Goal: Transaction & Acquisition: Purchase product/service

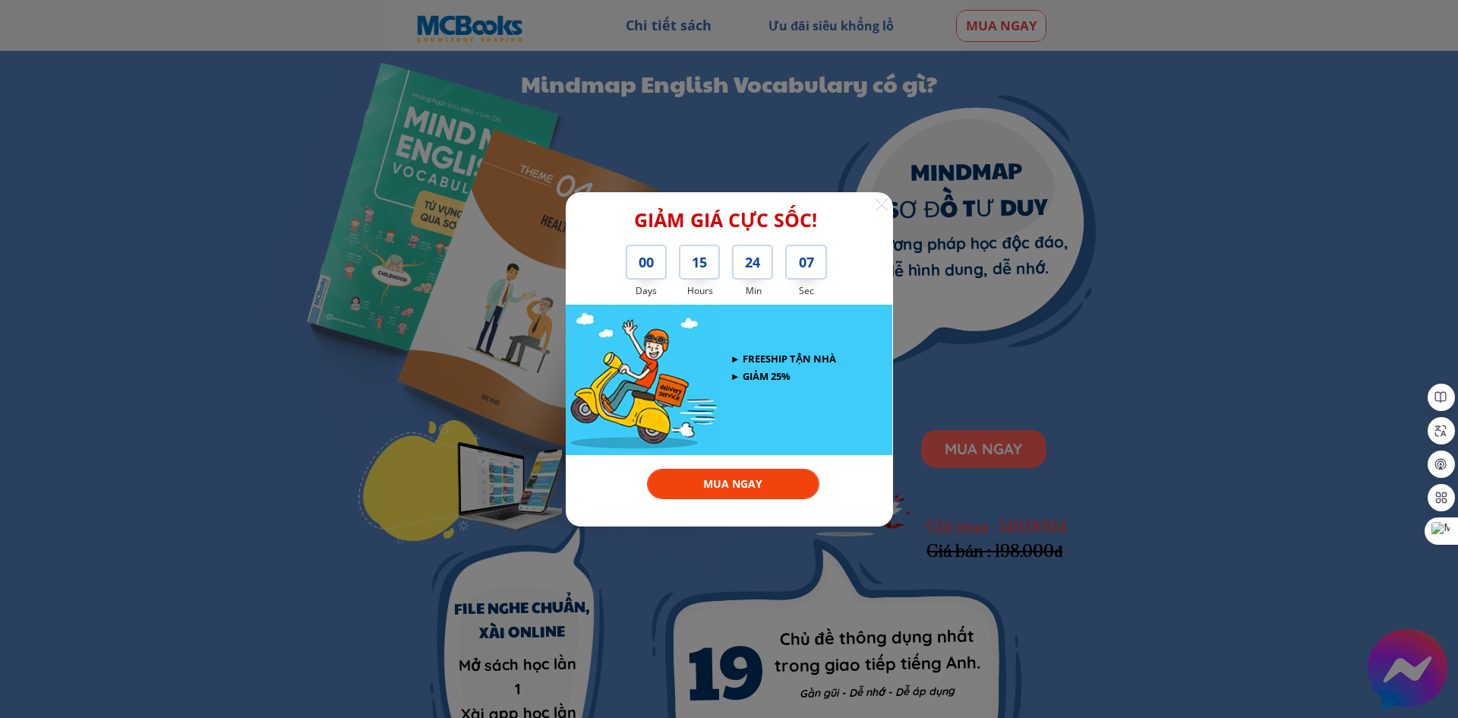
click at [885, 207] on div at bounding box center [882, 204] width 14 height 14
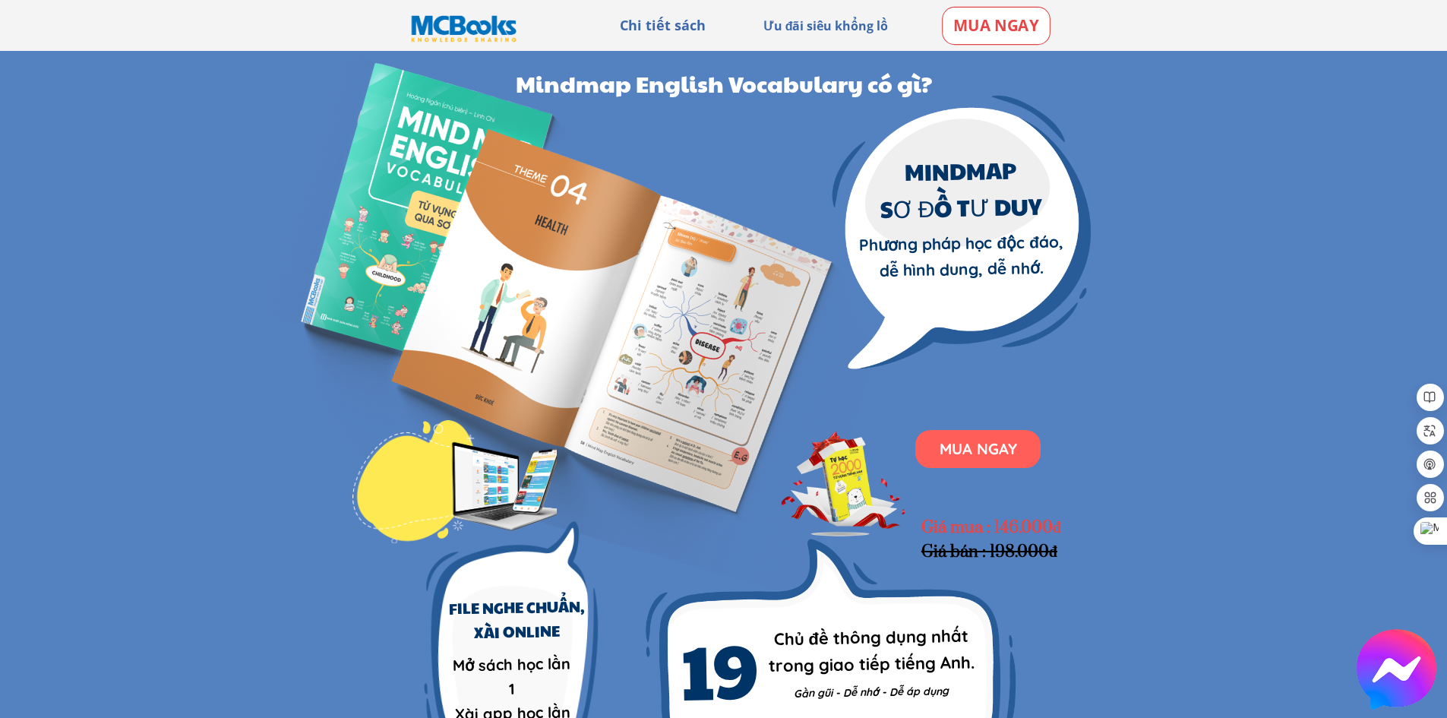
click at [1022, 23] on p "MUA NGAY" at bounding box center [995, 26] width 106 height 36
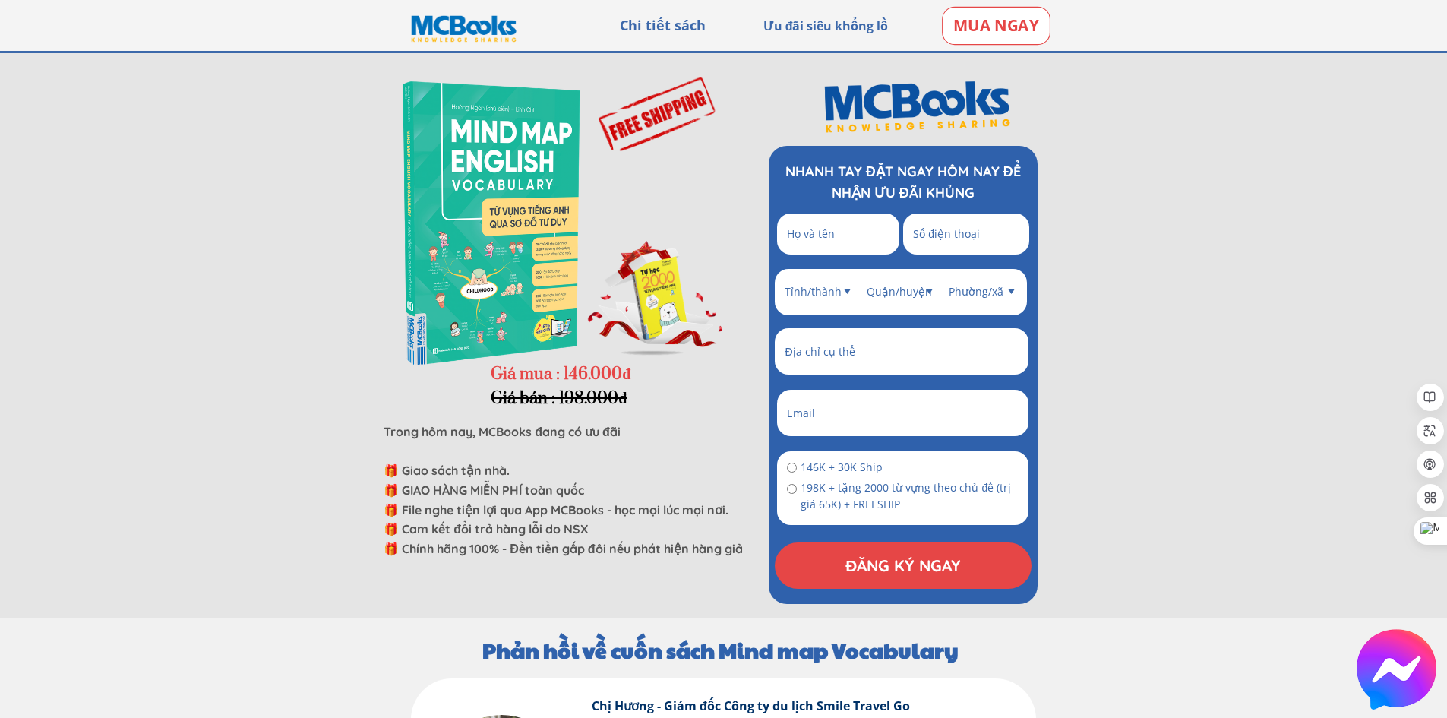
scroll to position [3077, 0]
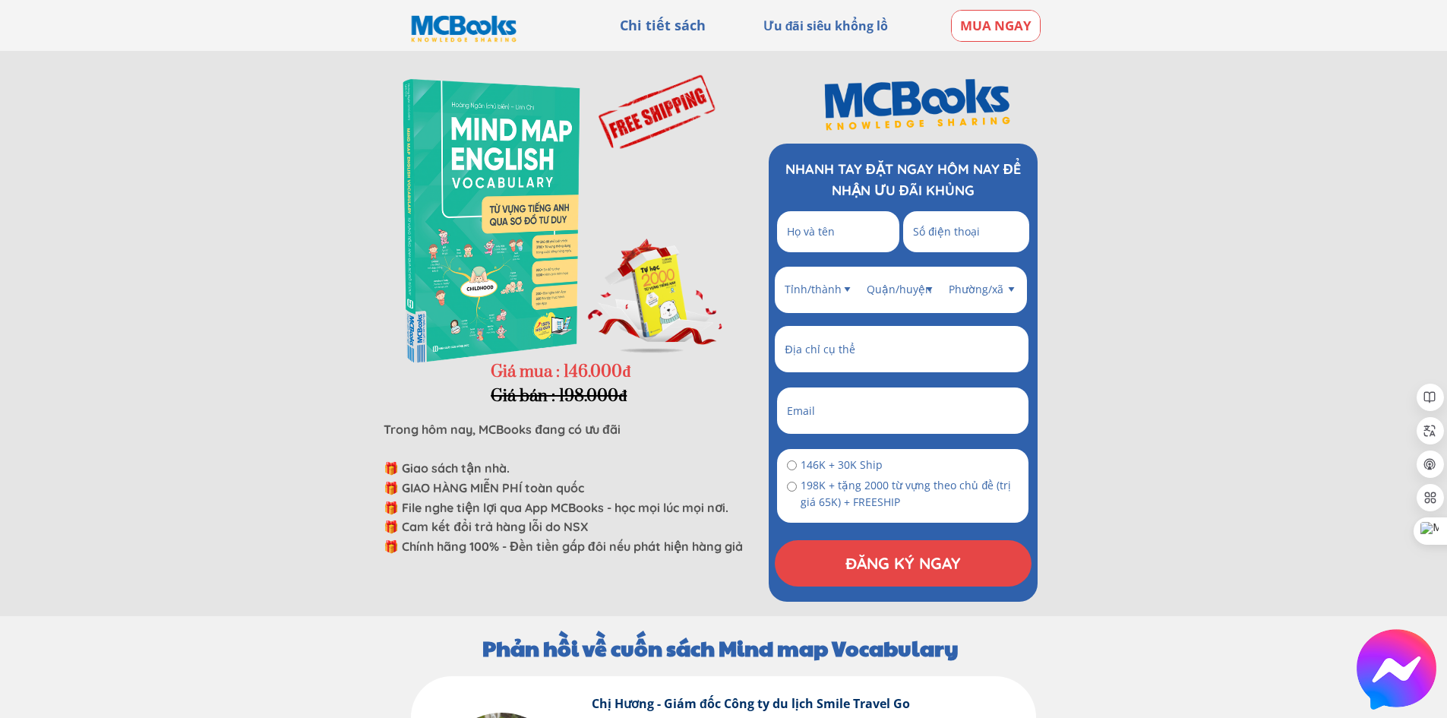
click at [790, 466] on input "radio" at bounding box center [792, 465] width 10 height 10
radio input "true"
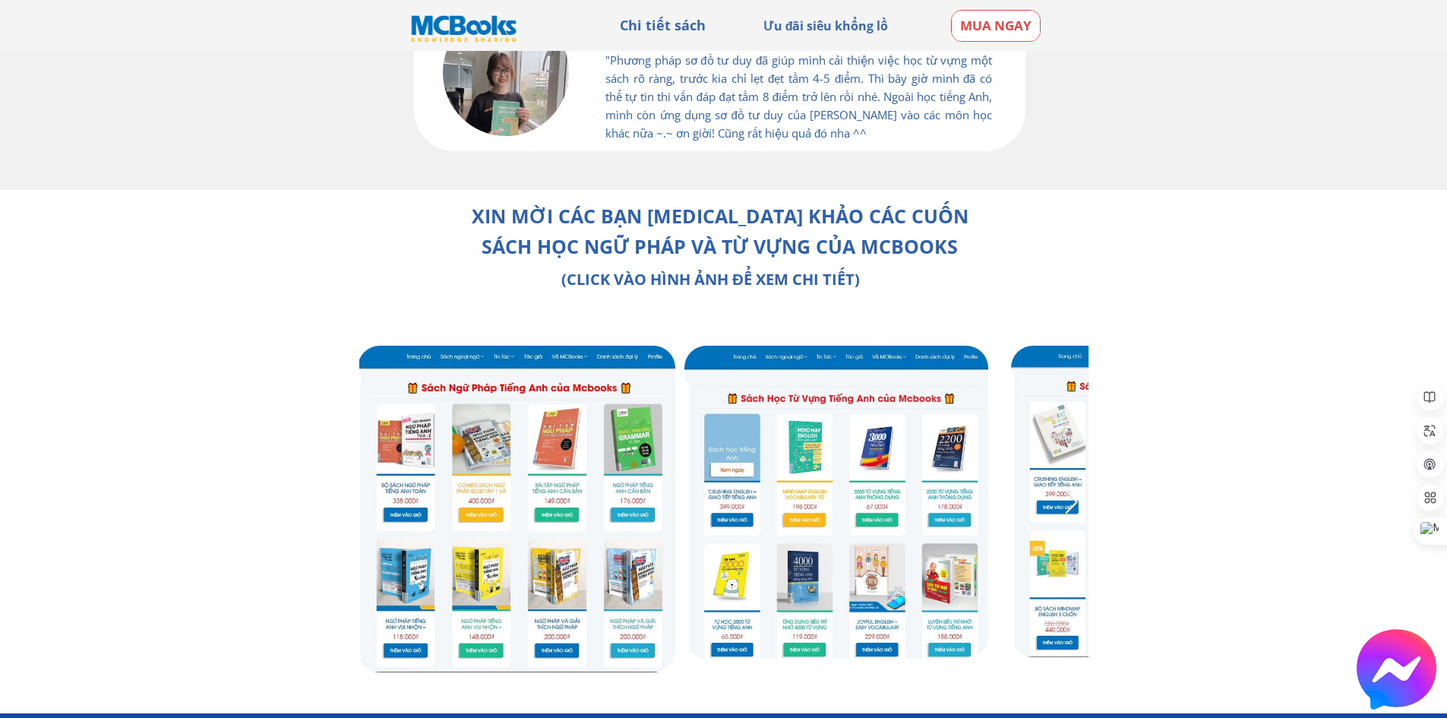
scroll to position [4405, 0]
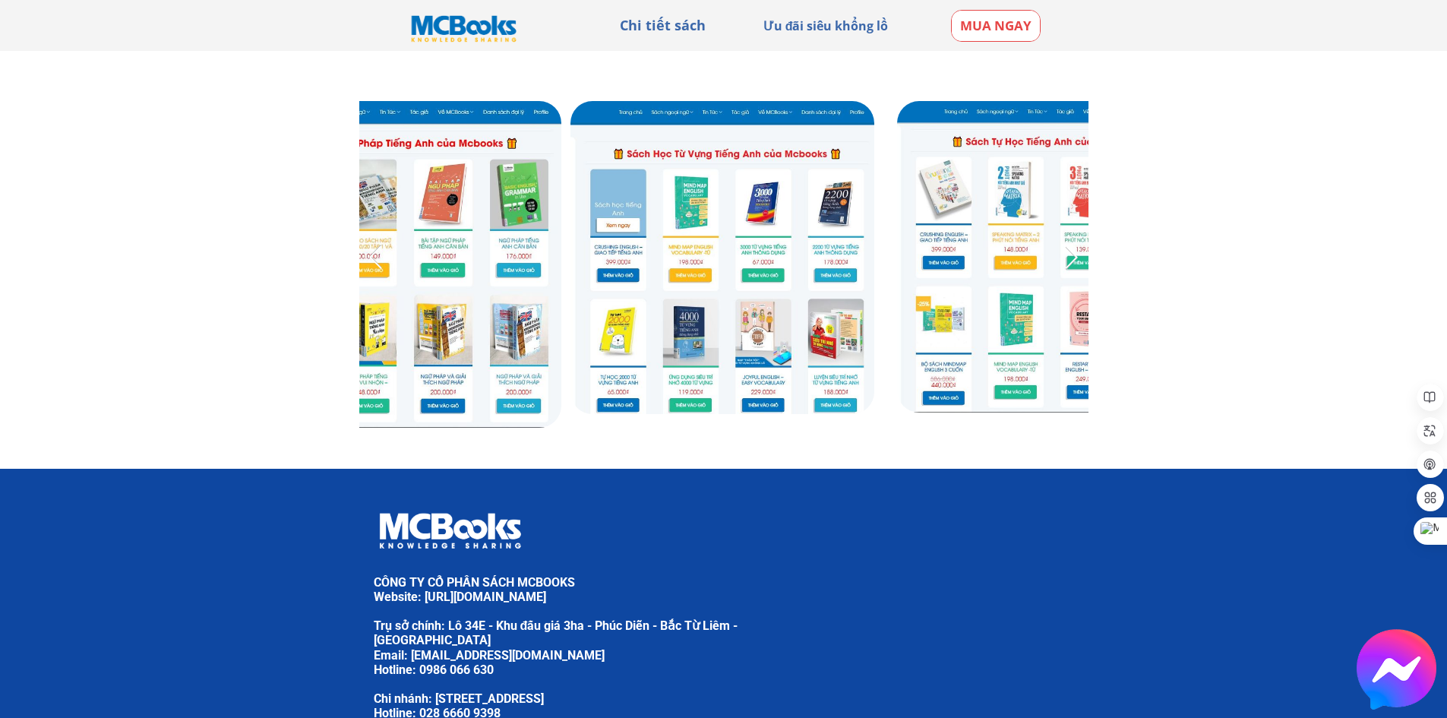
click at [369, 404] on link at bounding box center [402, 264] width 317 height 327
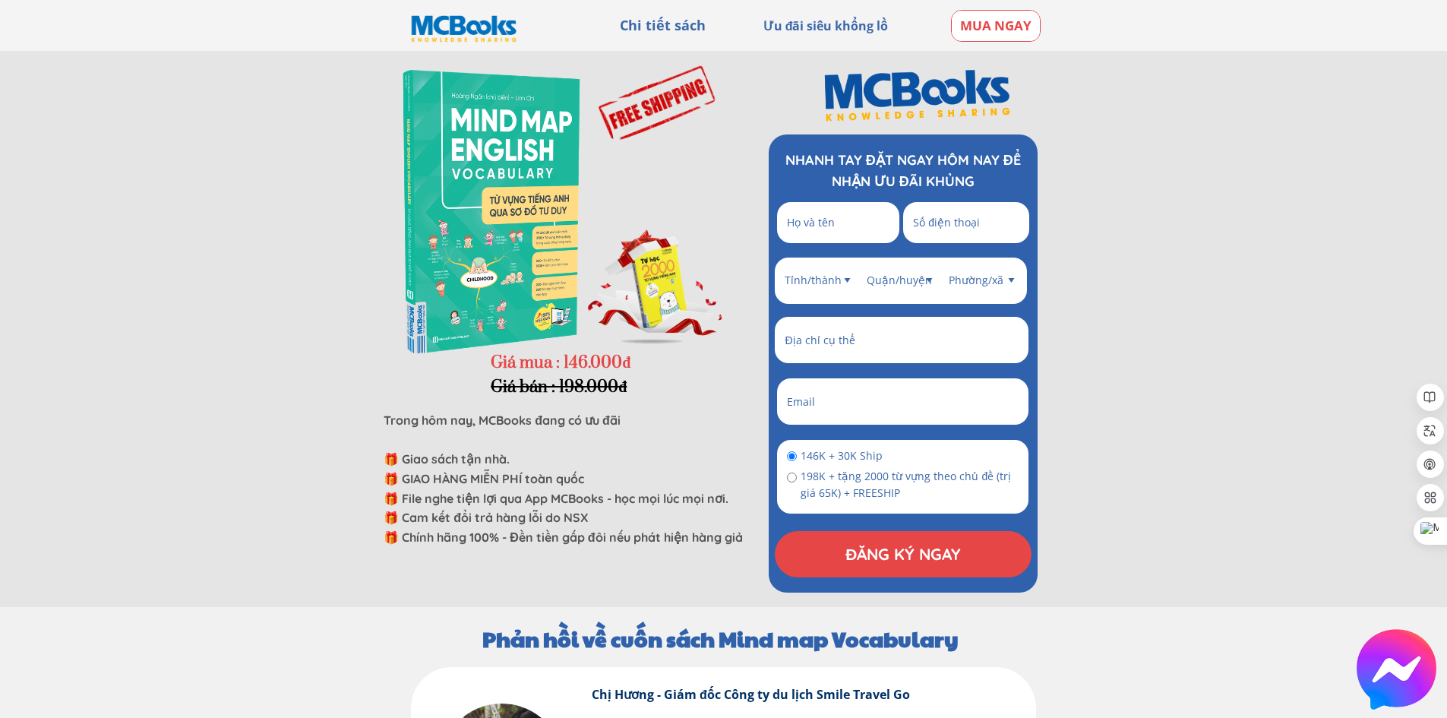
scroll to position [3069, 0]
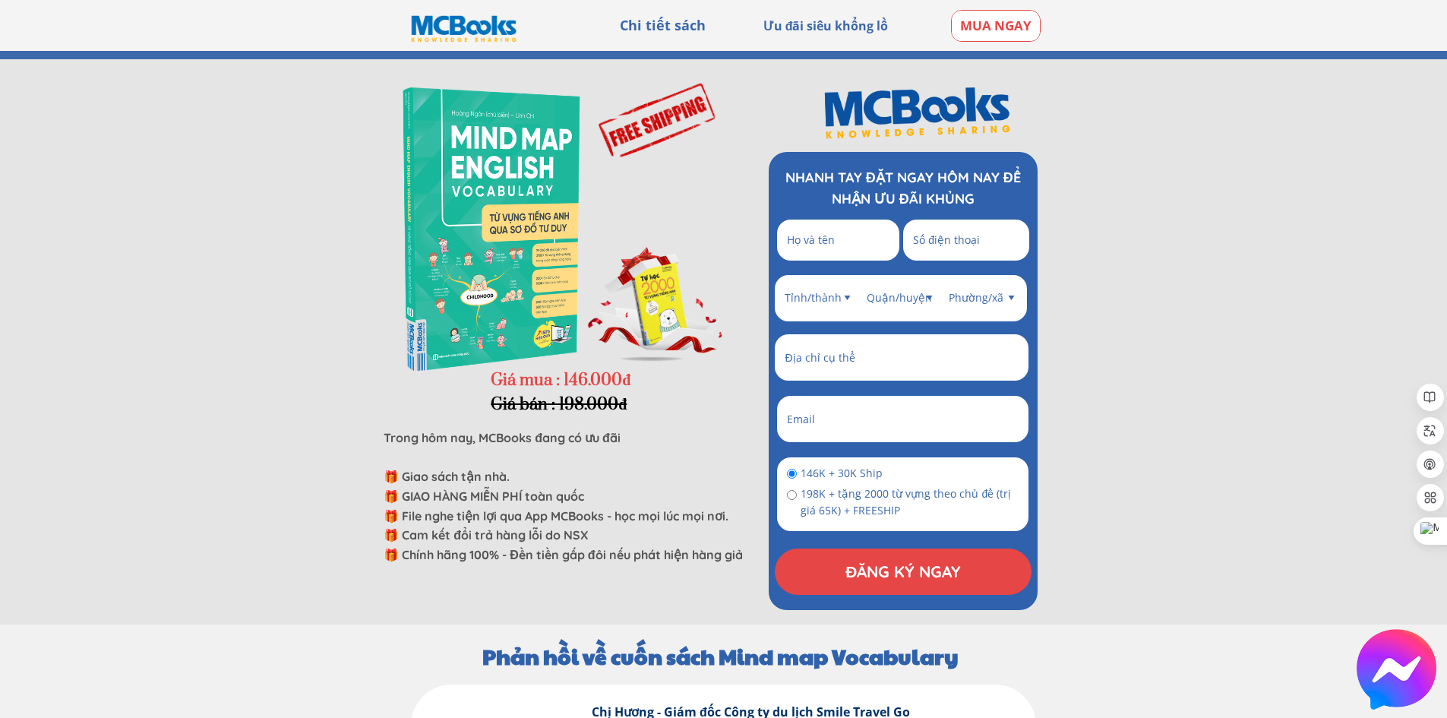
click at [833, 229] on input "text" at bounding box center [838, 239] width 110 height 41
type input "Le Duy Chi"
type input "0974109366"
type input "12112"
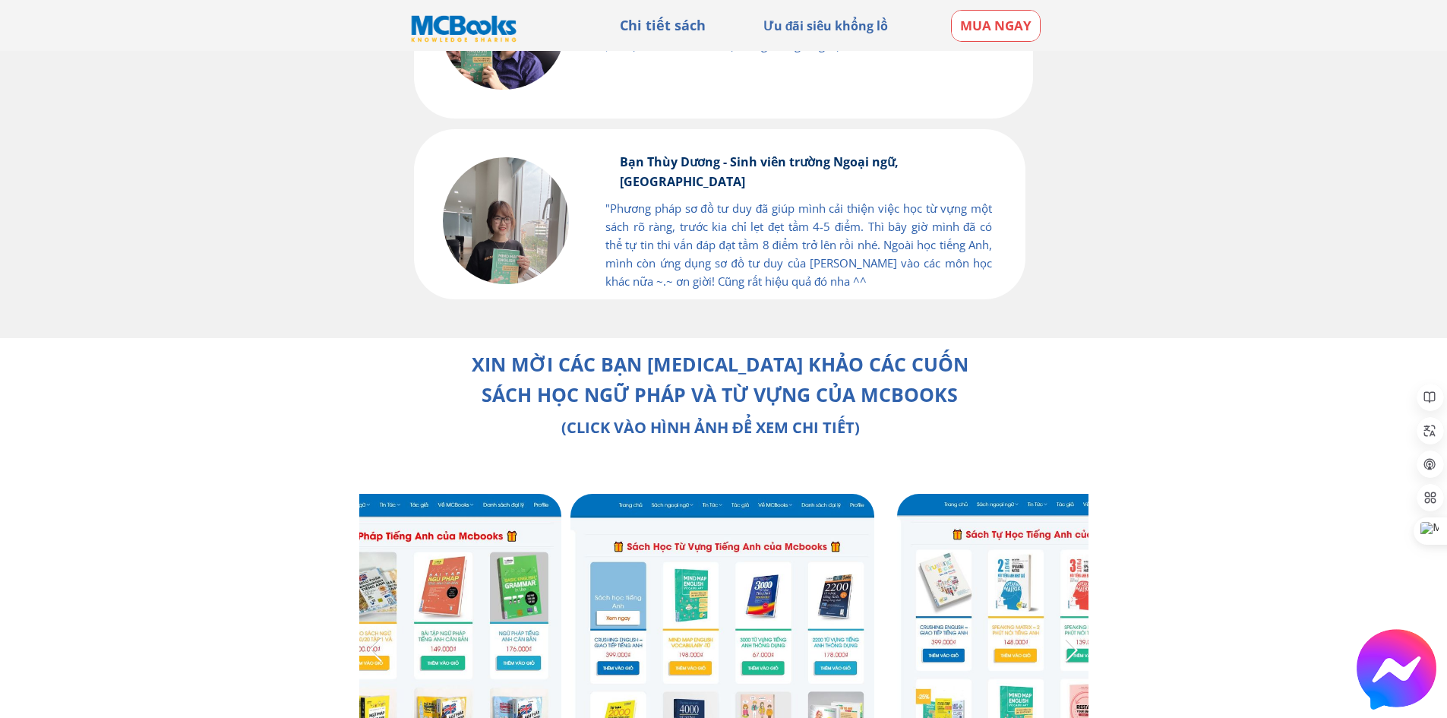
scroll to position [4208, 0]
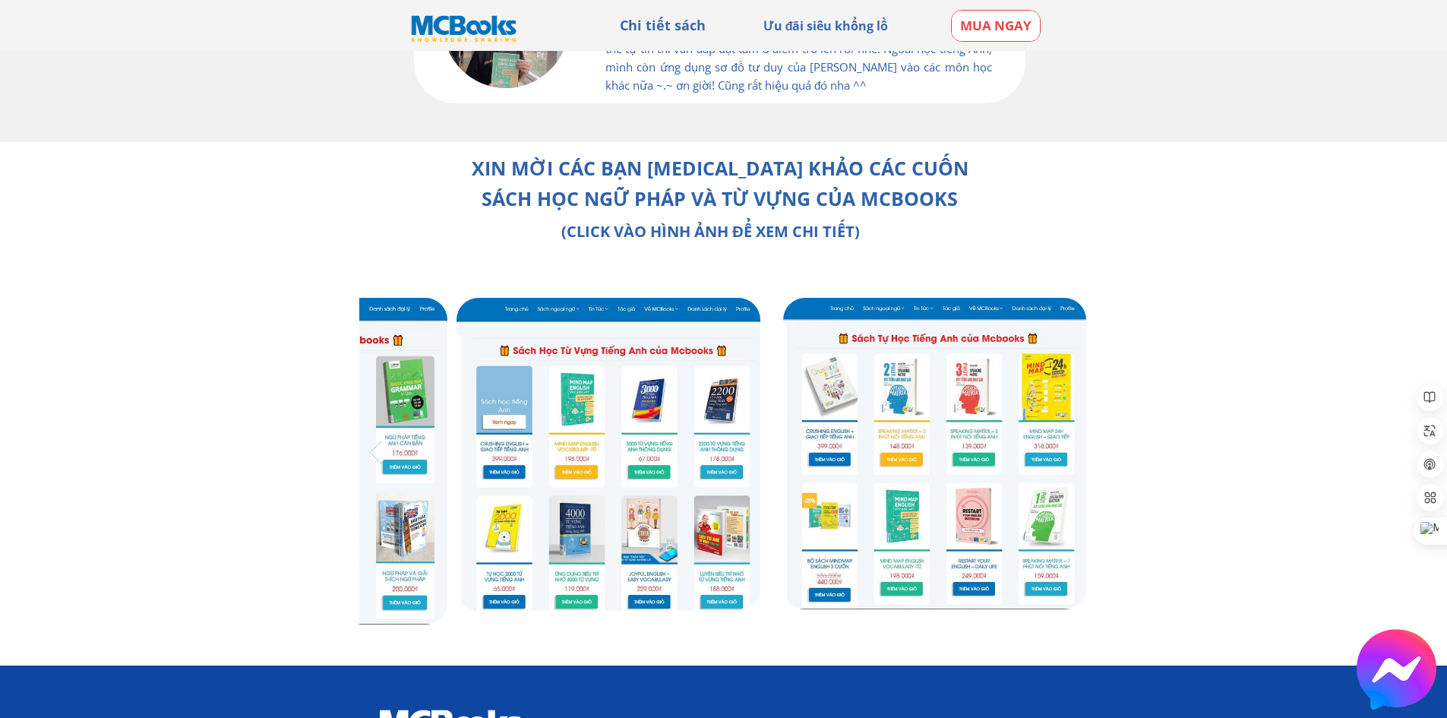
click at [376, 445] on div at bounding box center [375, 453] width 25 height 25
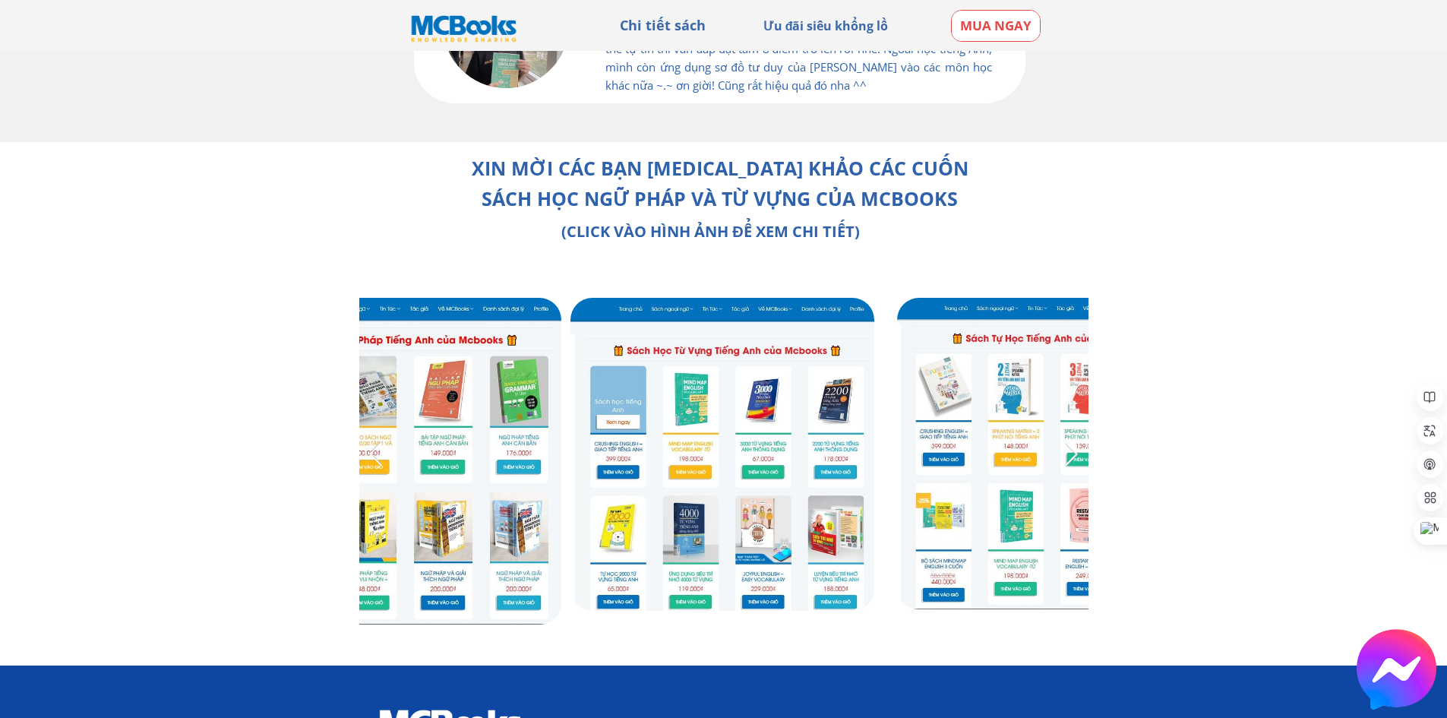
click at [376, 445] on div at bounding box center [375, 453] width 25 height 25
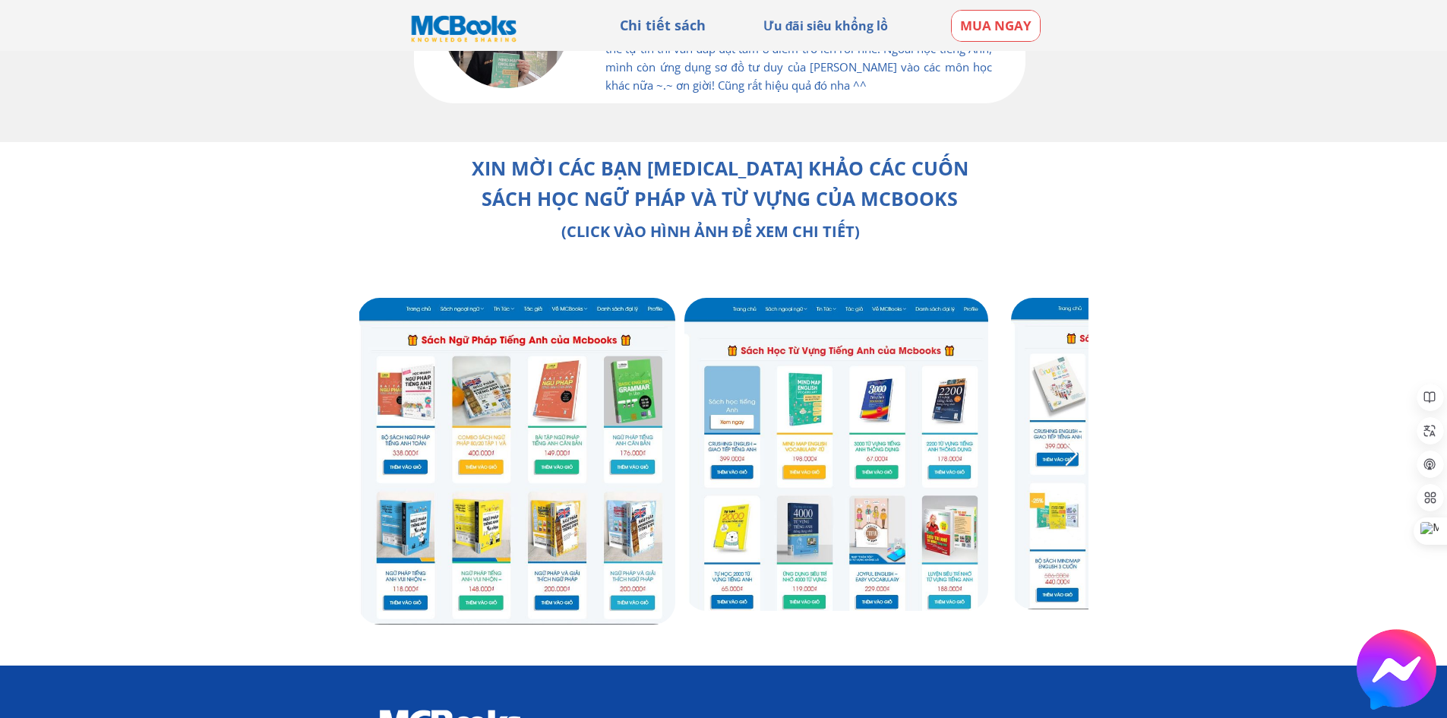
click at [376, 445] on div at bounding box center [375, 453] width 25 height 25
click at [1065, 456] on div at bounding box center [1071, 453] width 25 height 25
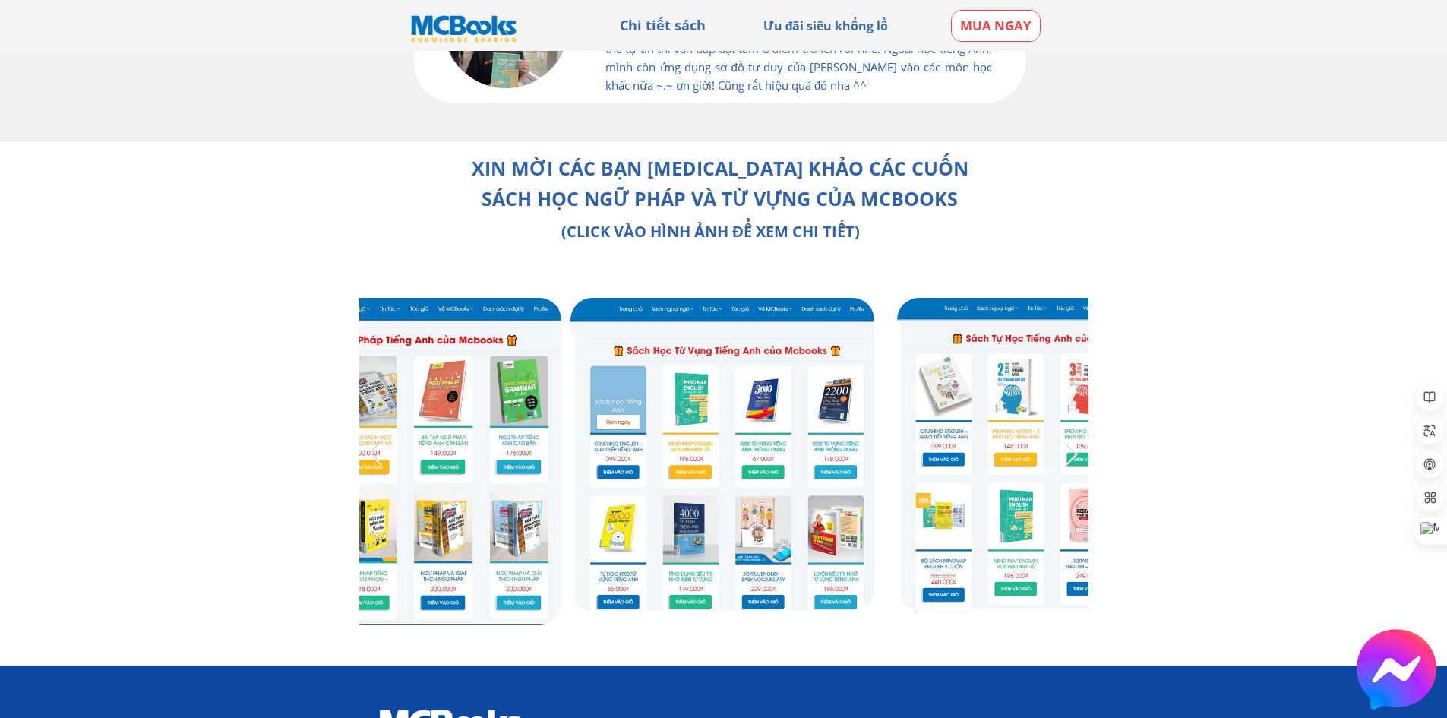
click at [1065, 456] on div at bounding box center [1071, 453] width 25 height 25
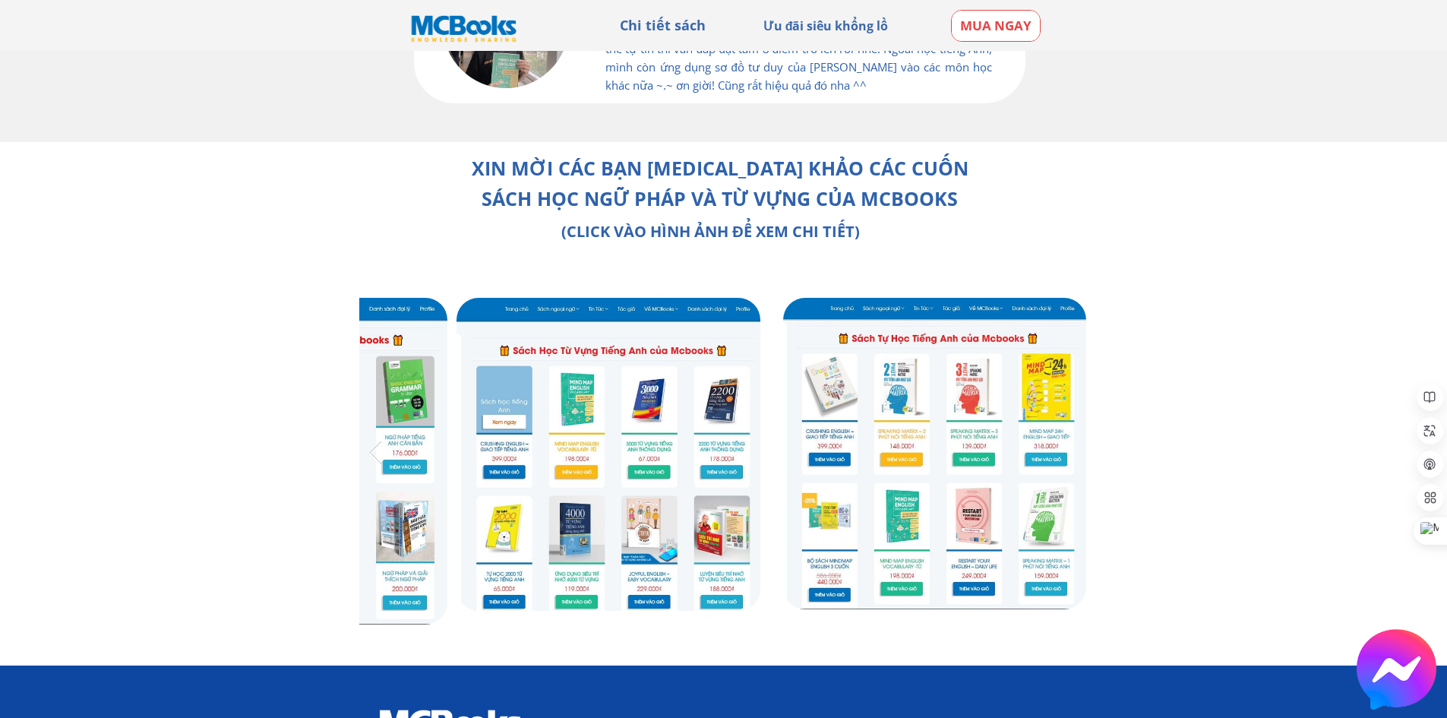
click at [1065, 456] on div at bounding box center [1071, 453] width 25 height 25
click at [828, 512] on link at bounding box center [934, 453] width 303 height 311
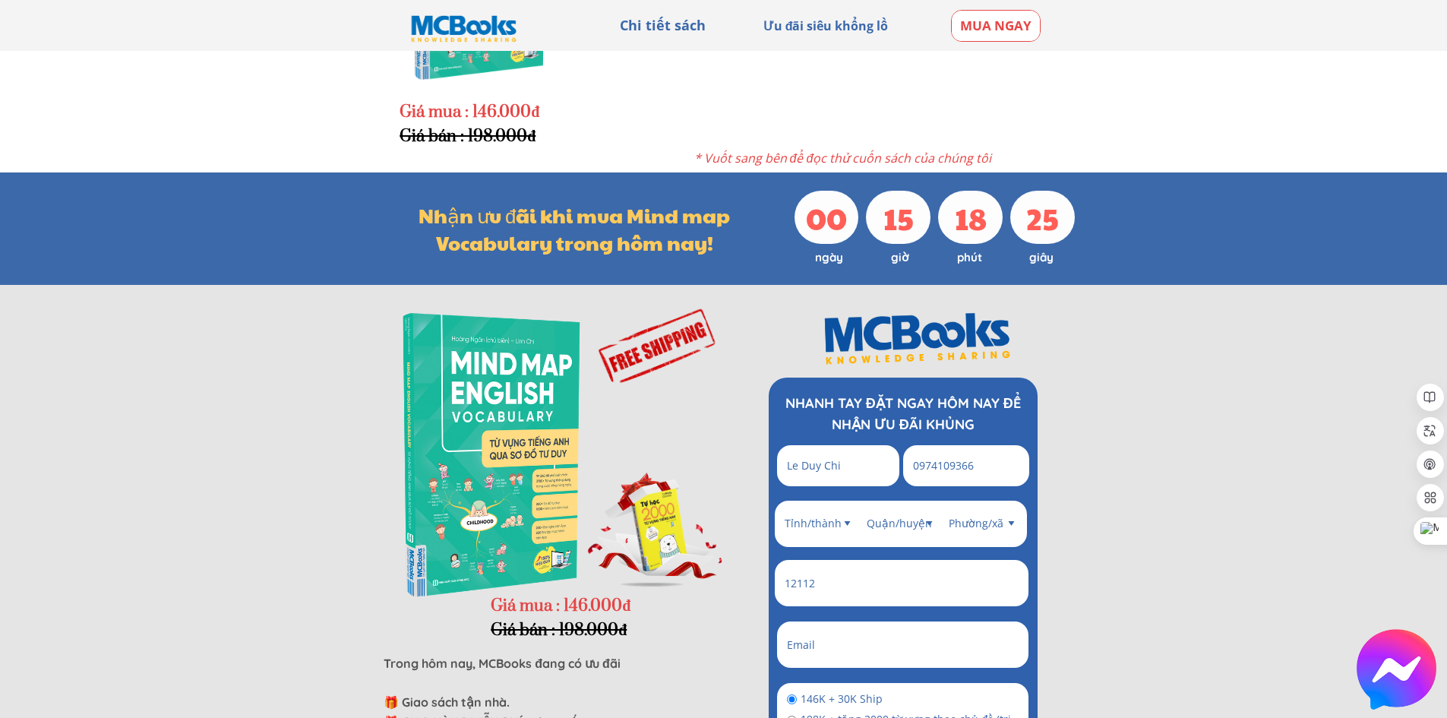
scroll to position [2841, 0]
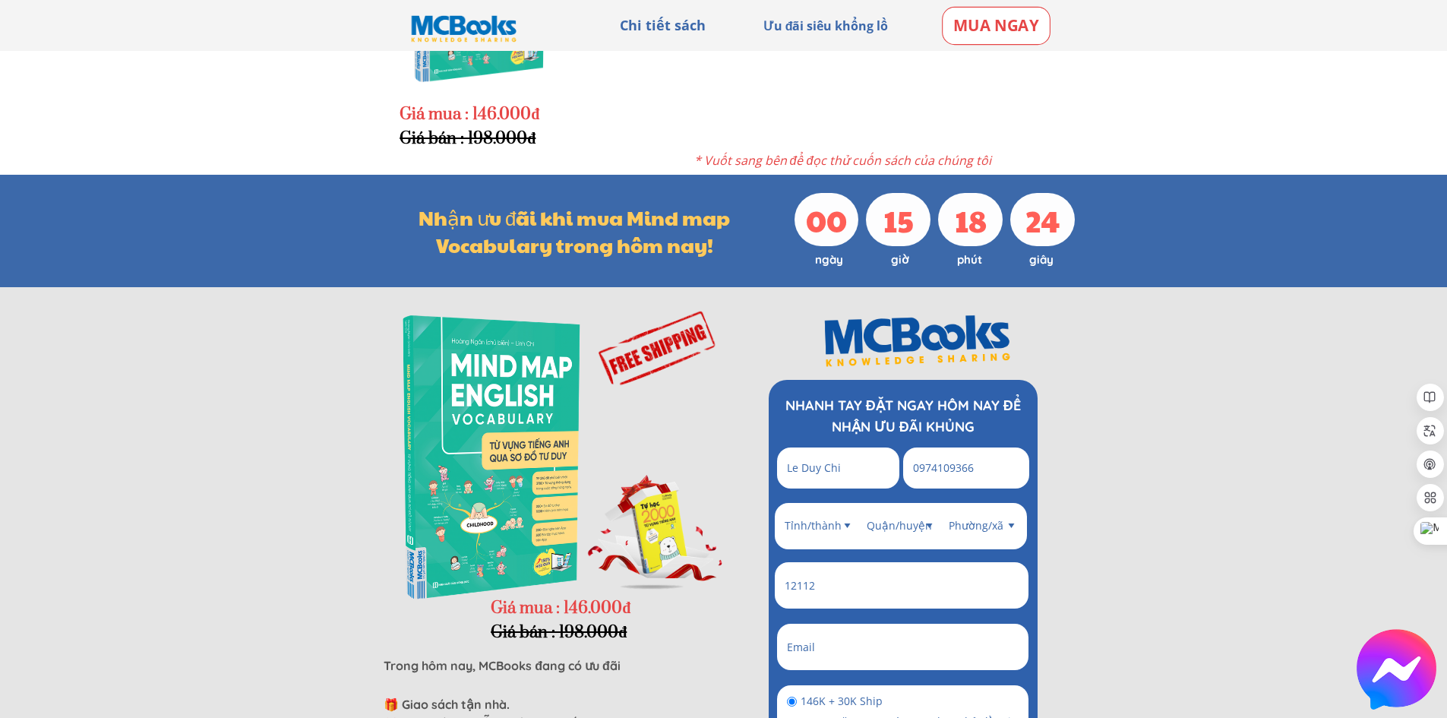
click at [977, 26] on p "MUA NGAY" at bounding box center [995, 26] width 106 height 36
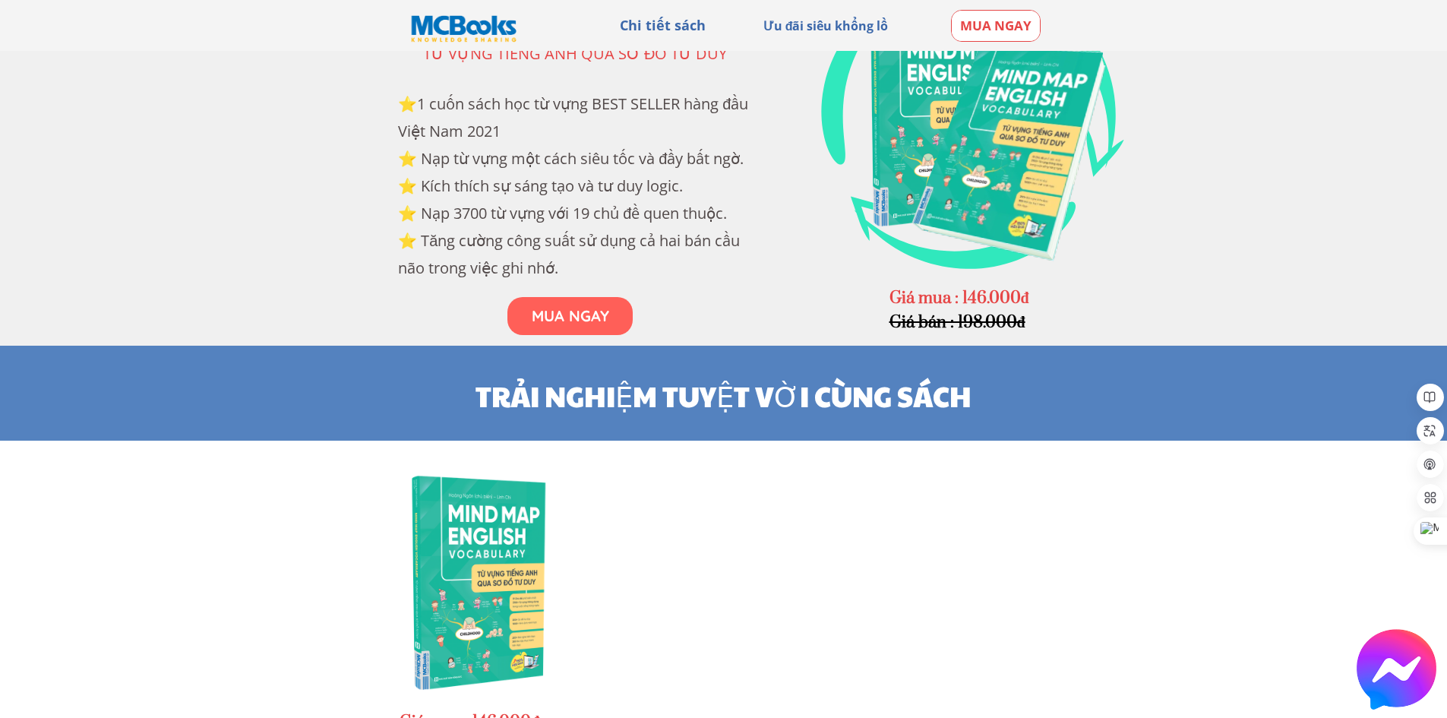
scroll to position [2082, 0]
